Goal: Task Accomplishment & Management: Use online tool/utility

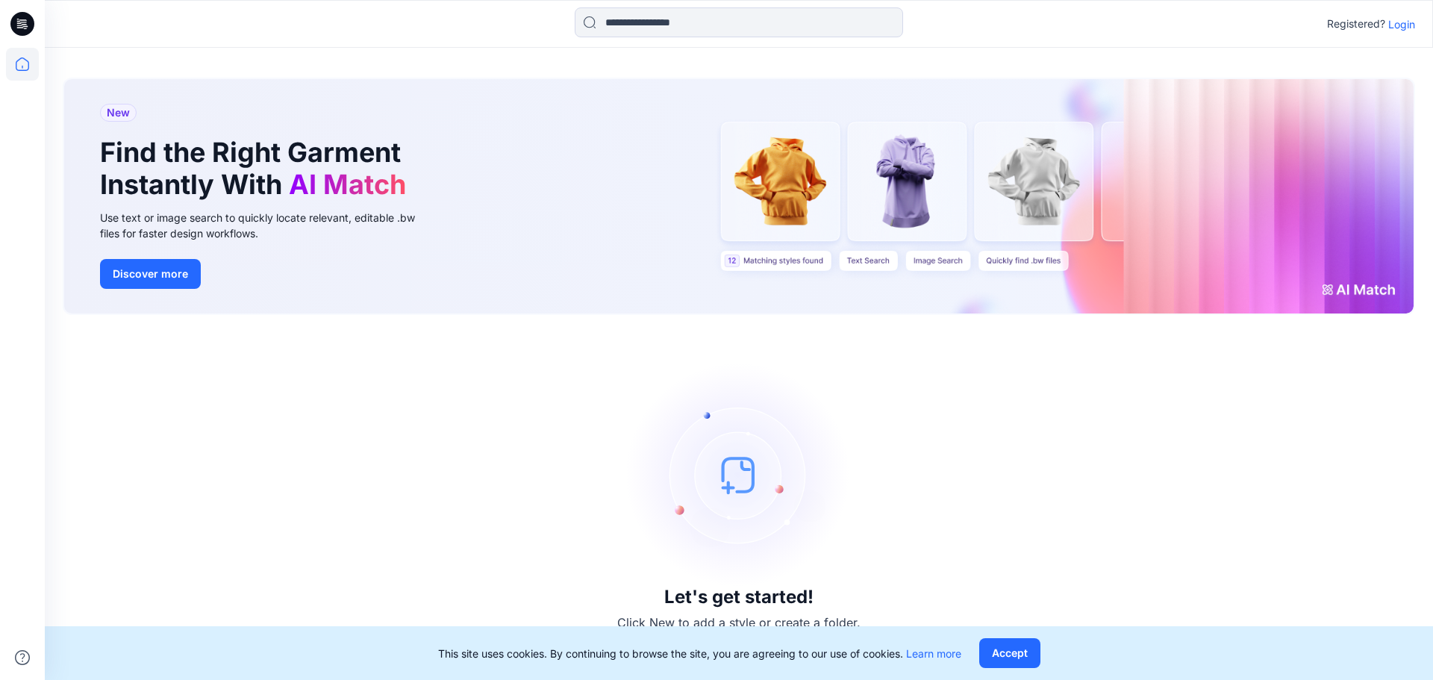
click at [1405, 28] on p "Login" at bounding box center [1401, 24] width 27 height 16
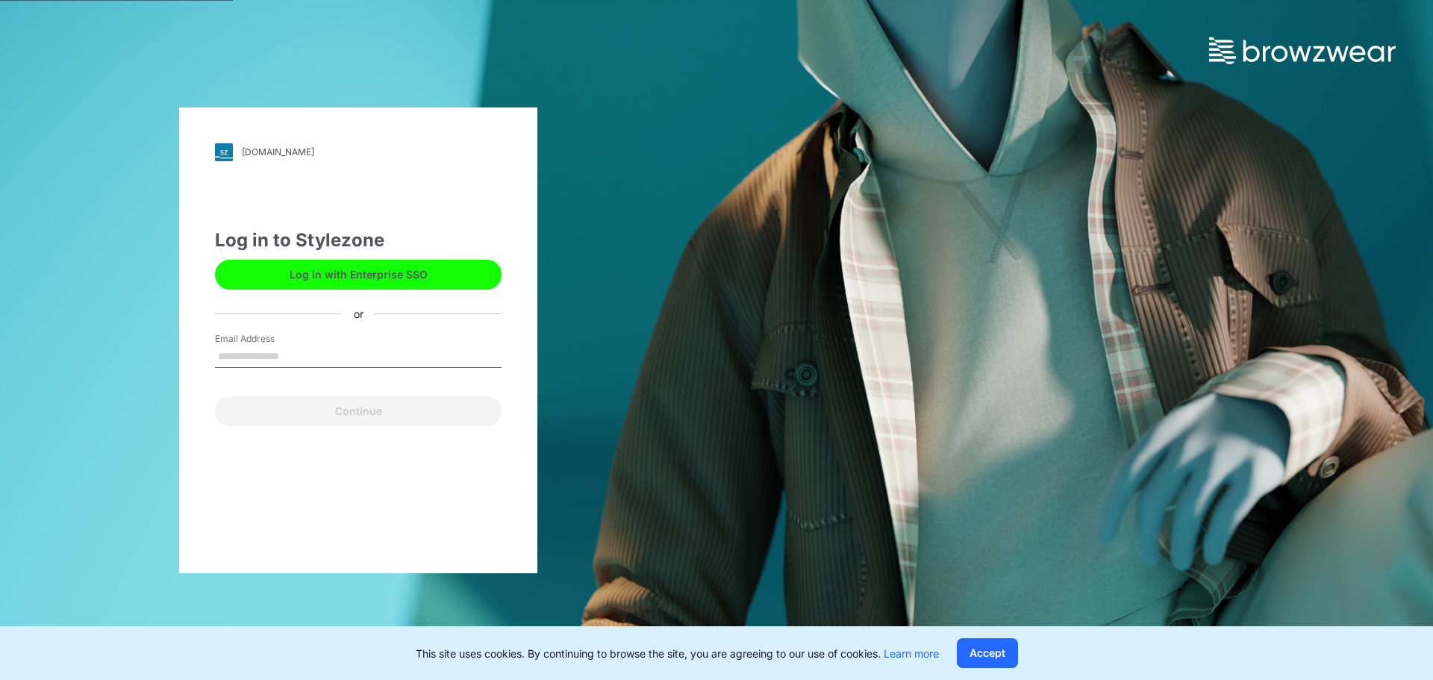
click at [325, 354] on input "Email Address" at bounding box center [358, 356] width 287 height 22
type input "**********"
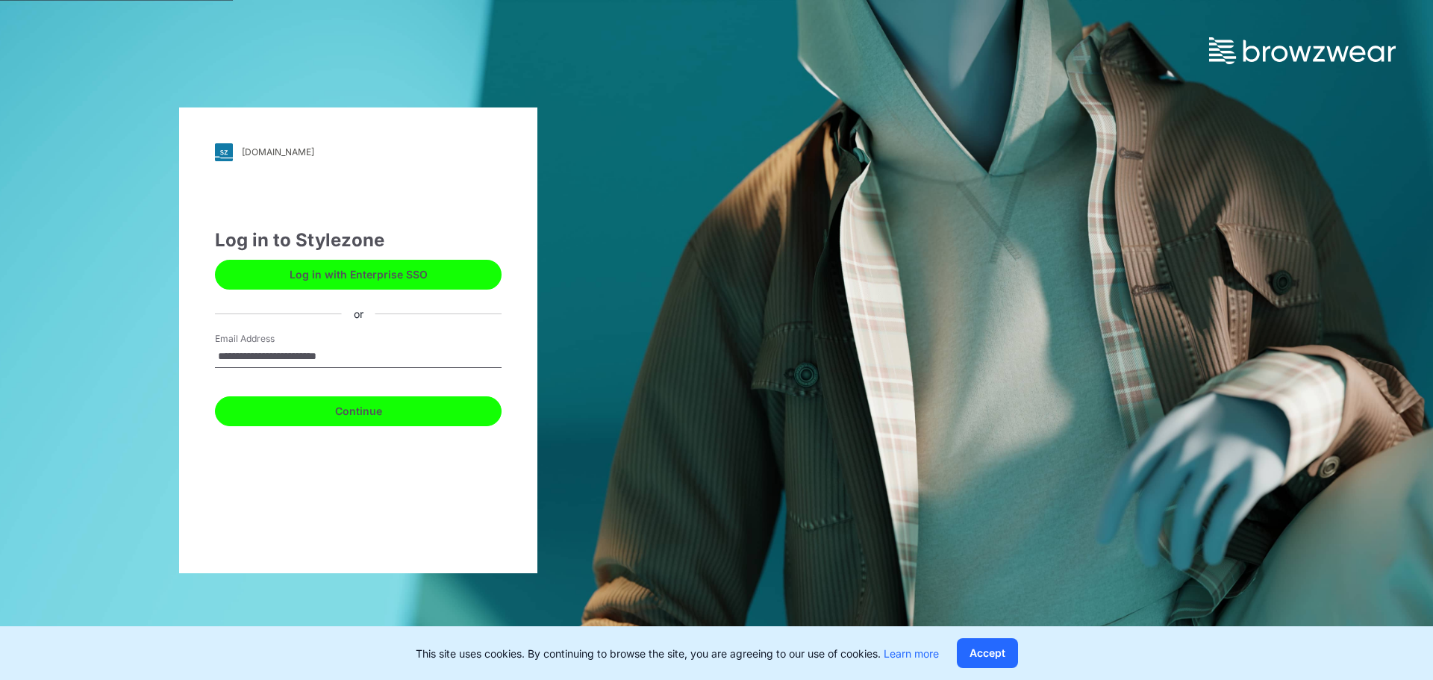
click at [372, 398] on button "Continue" at bounding box center [358, 411] width 287 height 30
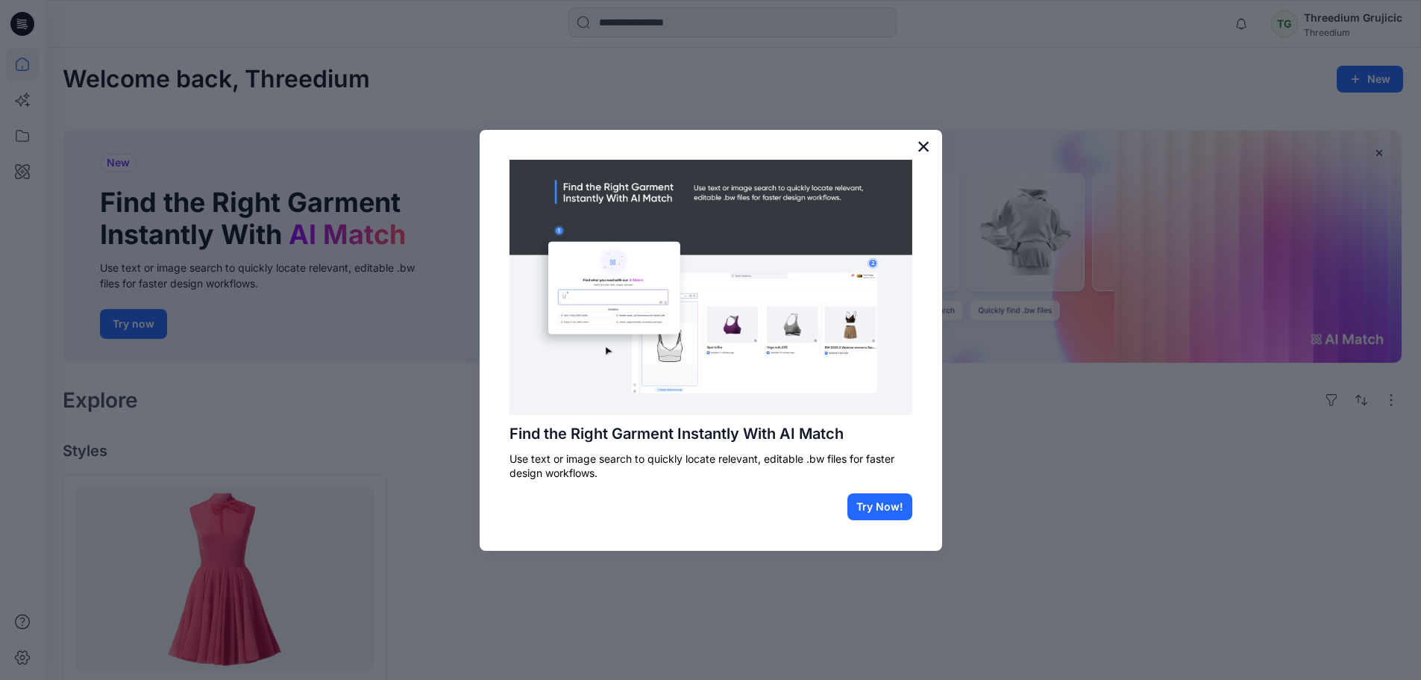
click at [918, 147] on button "×" at bounding box center [924, 146] width 14 height 24
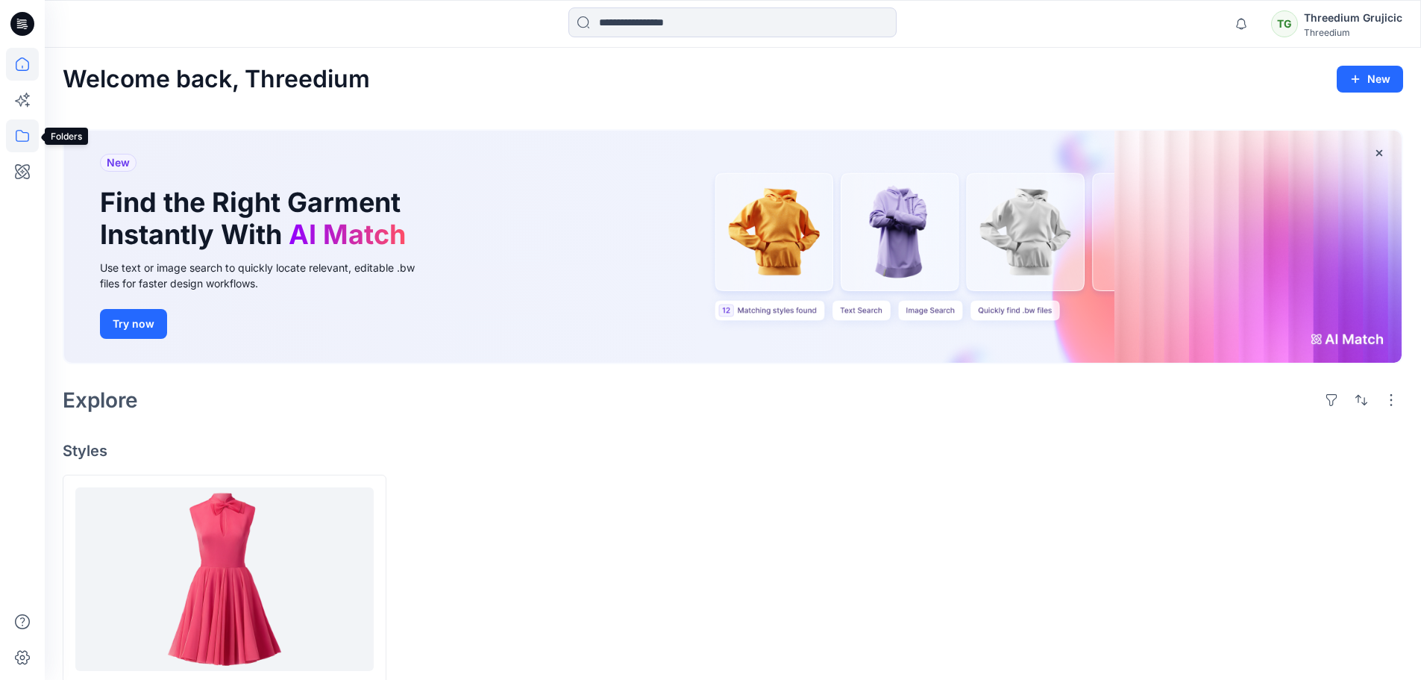
click at [20, 143] on icon at bounding box center [22, 135] width 33 height 33
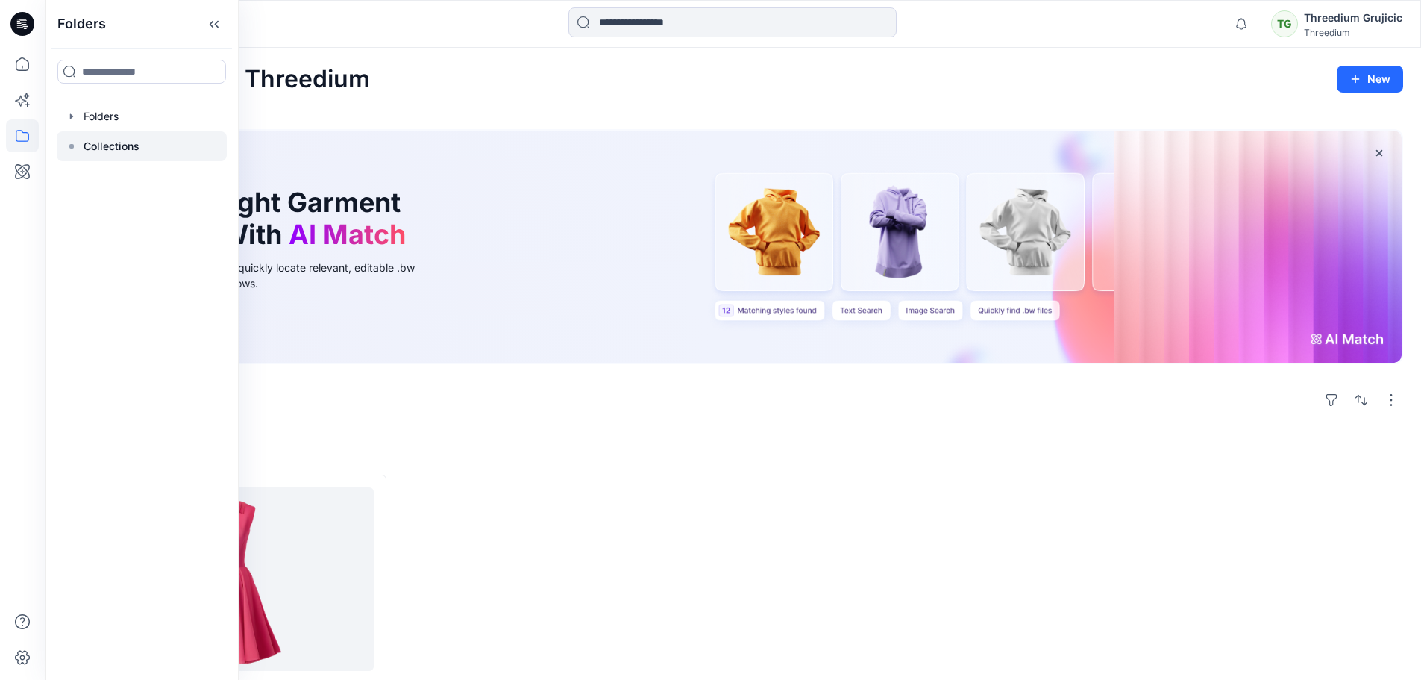
click at [127, 145] on p "Collections" at bounding box center [112, 146] width 56 height 18
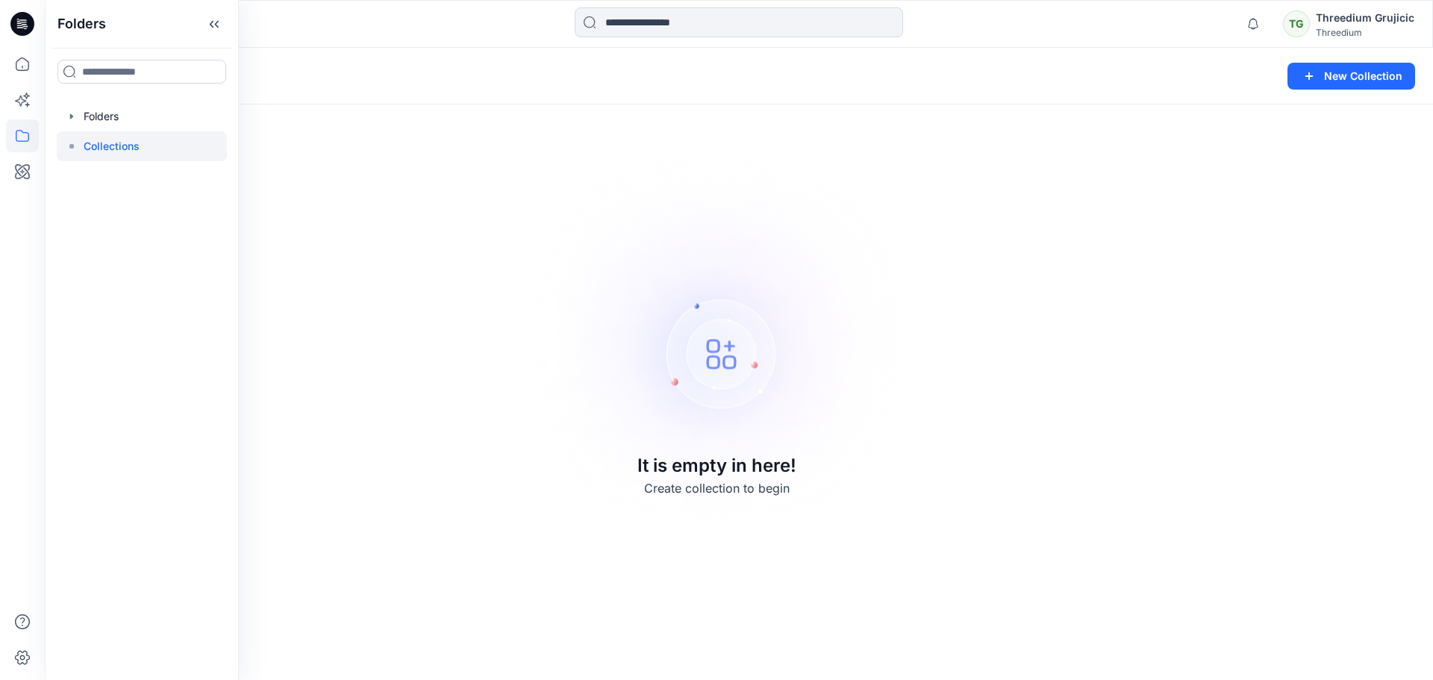
click at [130, 101] on div "Folders Folders Collections" at bounding box center [142, 340] width 194 height 680
click at [130, 104] on div at bounding box center [142, 116] width 170 height 30
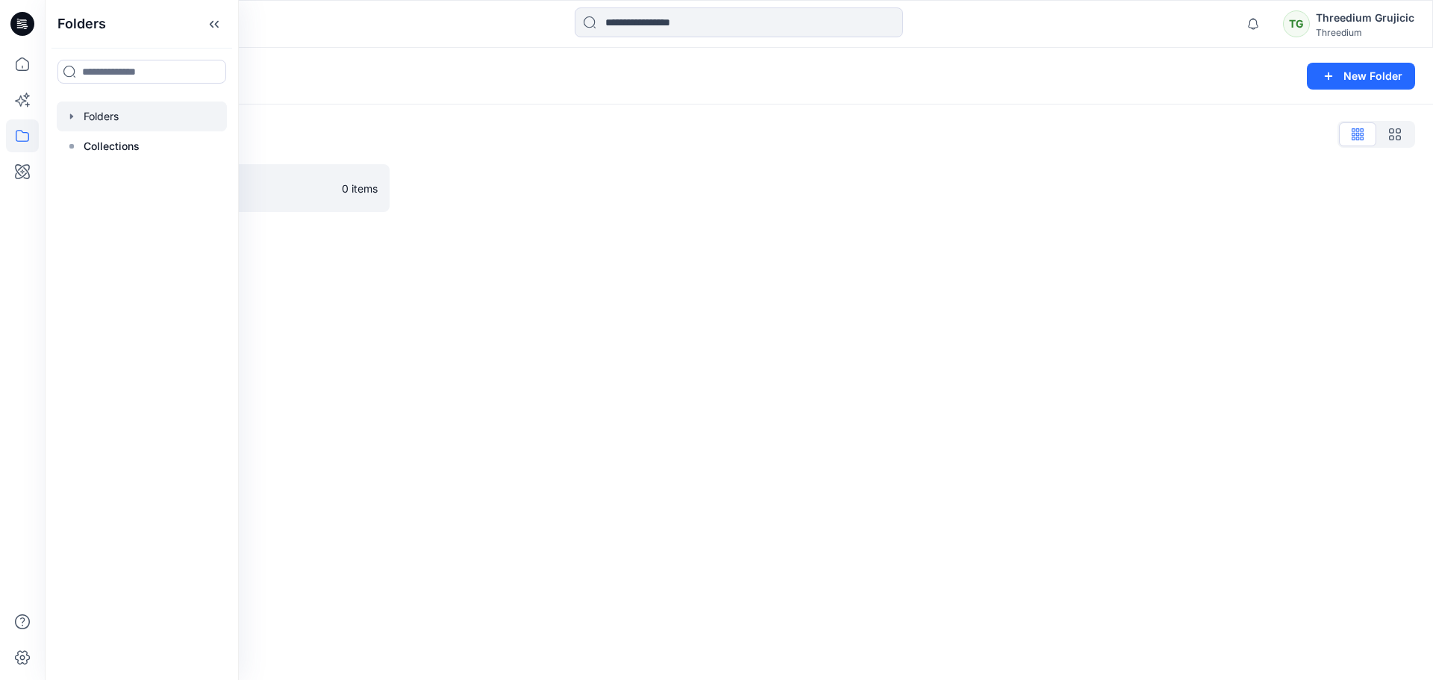
click at [634, 356] on div "Folders New Folder Folders List Testing 0 items" at bounding box center [739, 364] width 1388 height 632
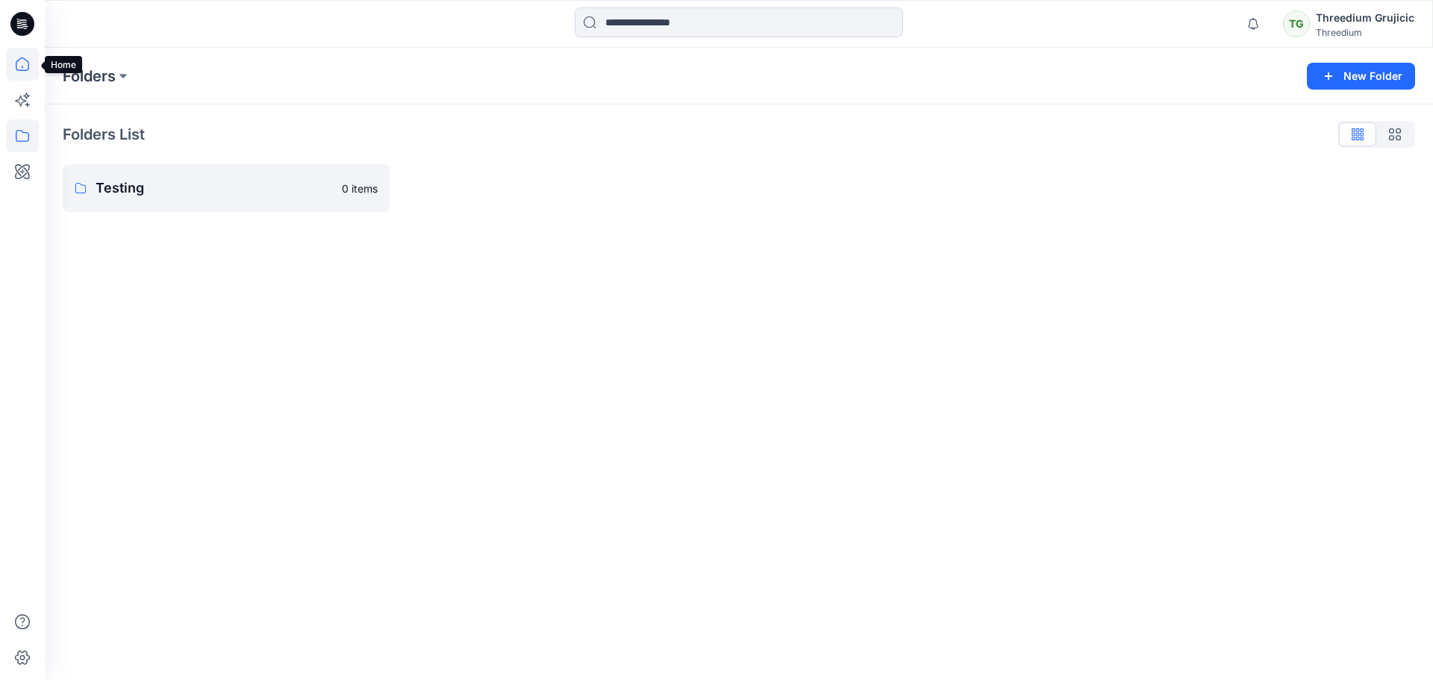
click at [21, 63] on icon at bounding box center [22, 64] width 33 height 33
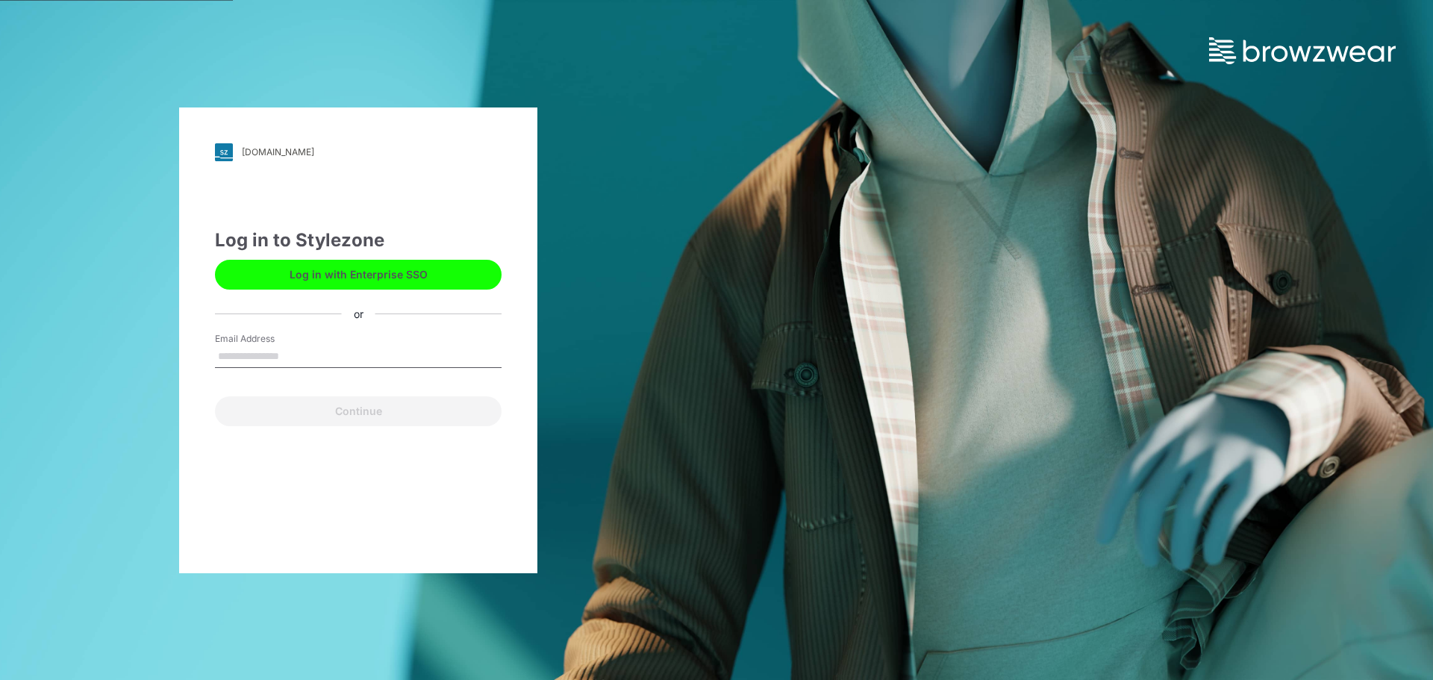
click at [348, 354] on input "Email Address" at bounding box center [358, 356] width 287 height 22
type input "**********"
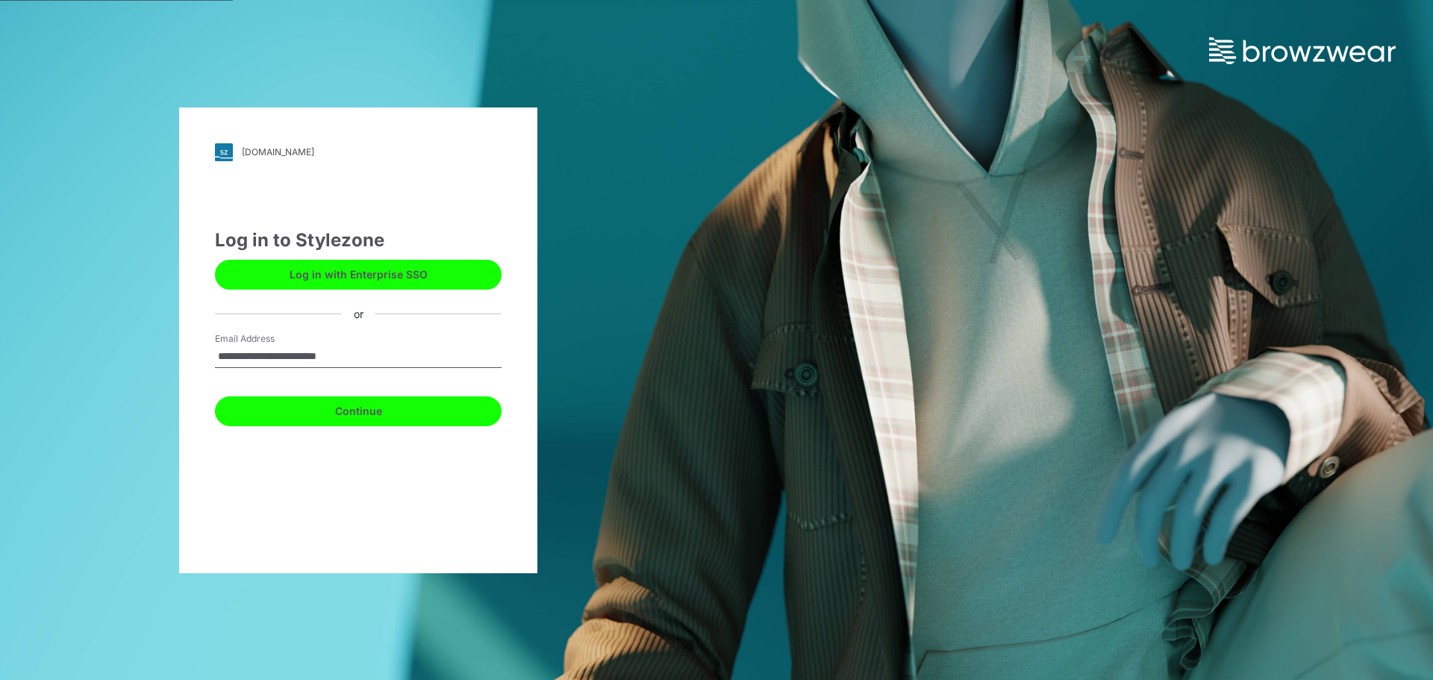
click at [374, 411] on button "Continue" at bounding box center [358, 411] width 287 height 30
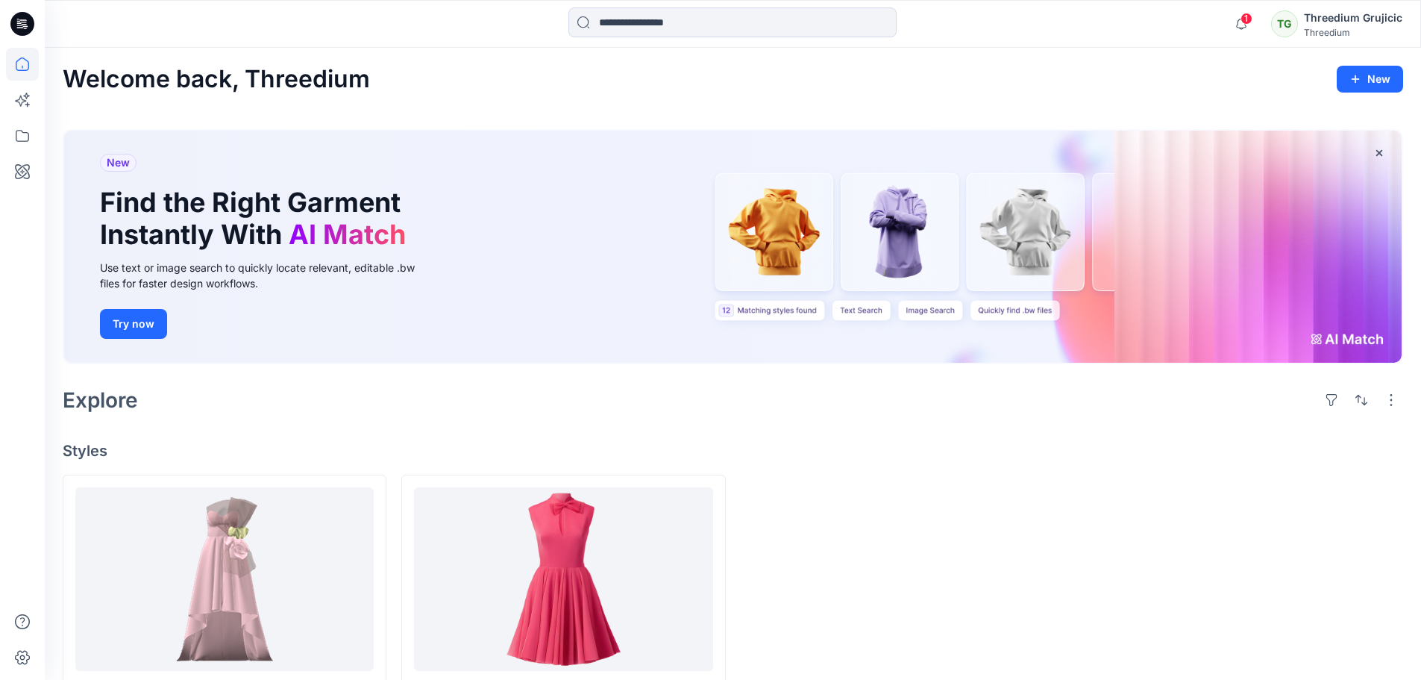
scroll to position [73, 0]
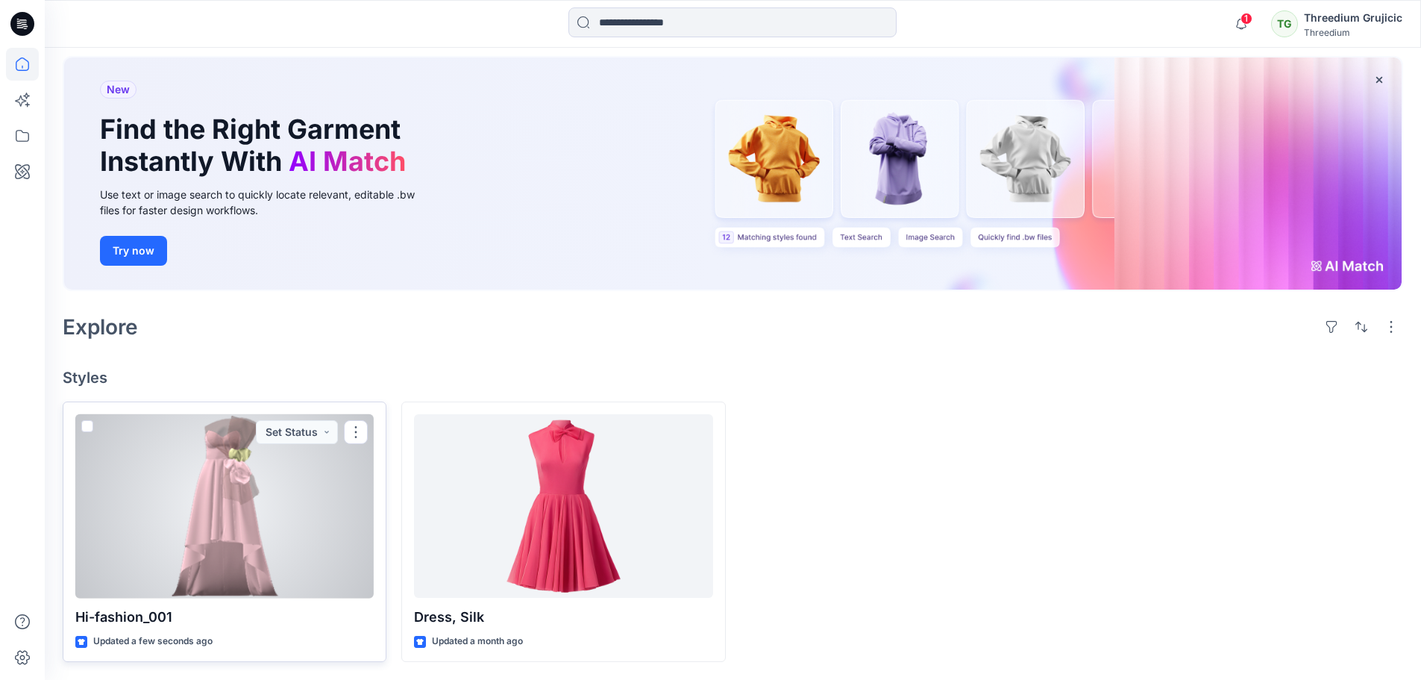
click at [188, 531] on div at bounding box center [224, 506] width 298 height 184
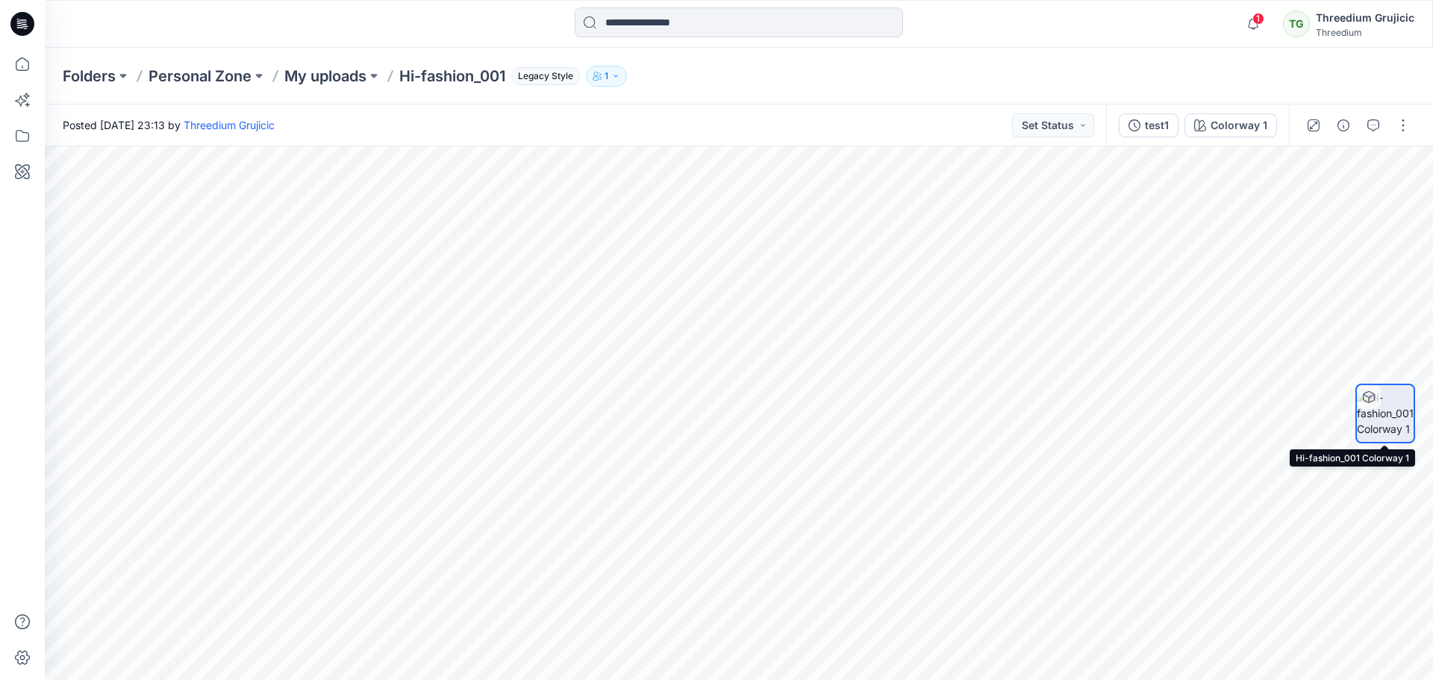
click at [1366, 394] on icon at bounding box center [1368, 397] width 12 height 12
click at [1081, 127] on button "Set Status" at bounding box center [1053, 125] width 82 height 24
click at [1395, 128] on button "button" at bounding box center [1403, 125] width 24 height 24
click at [20, 68] on icon at bounding box center [22, 64] width 33 height 33
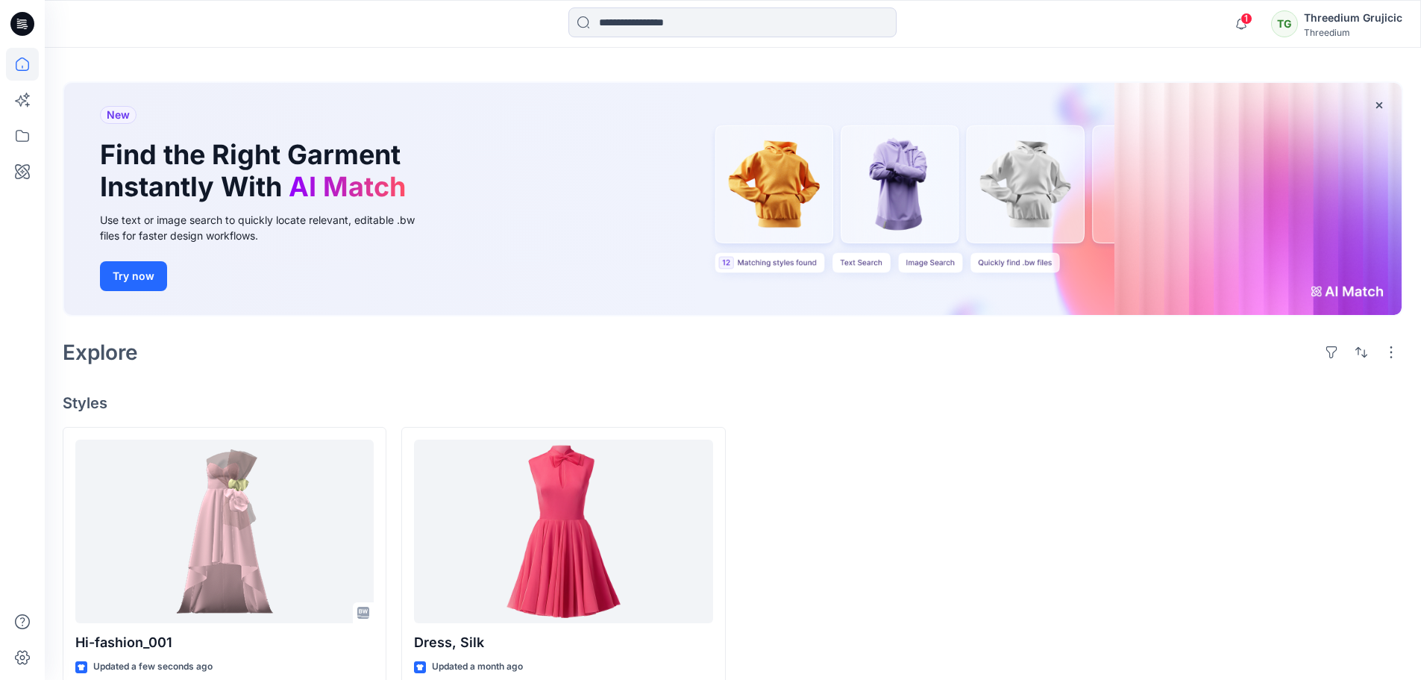
scroll to position [73, 0]
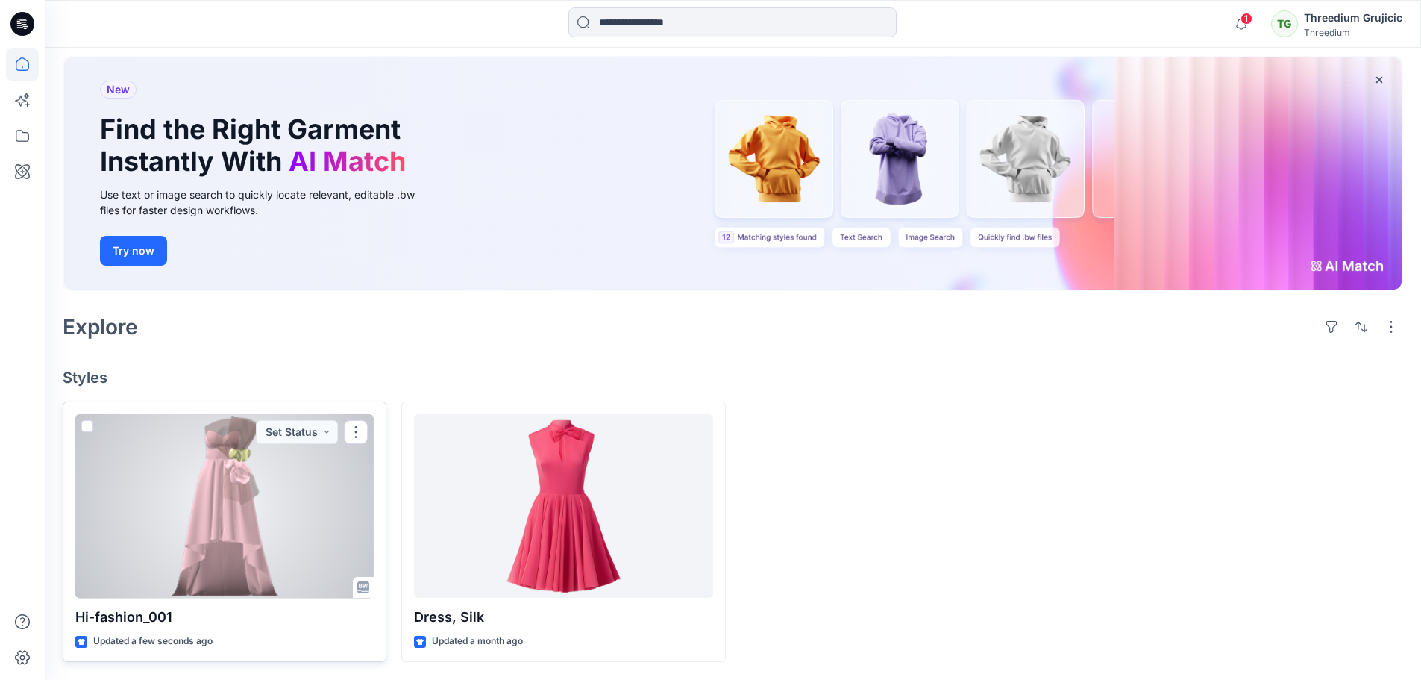
click at [254, 547] on div at bounding box center [224, 506] width 298 height 184
